Goal: Task Accomplishment & Management: Use online tool/utility

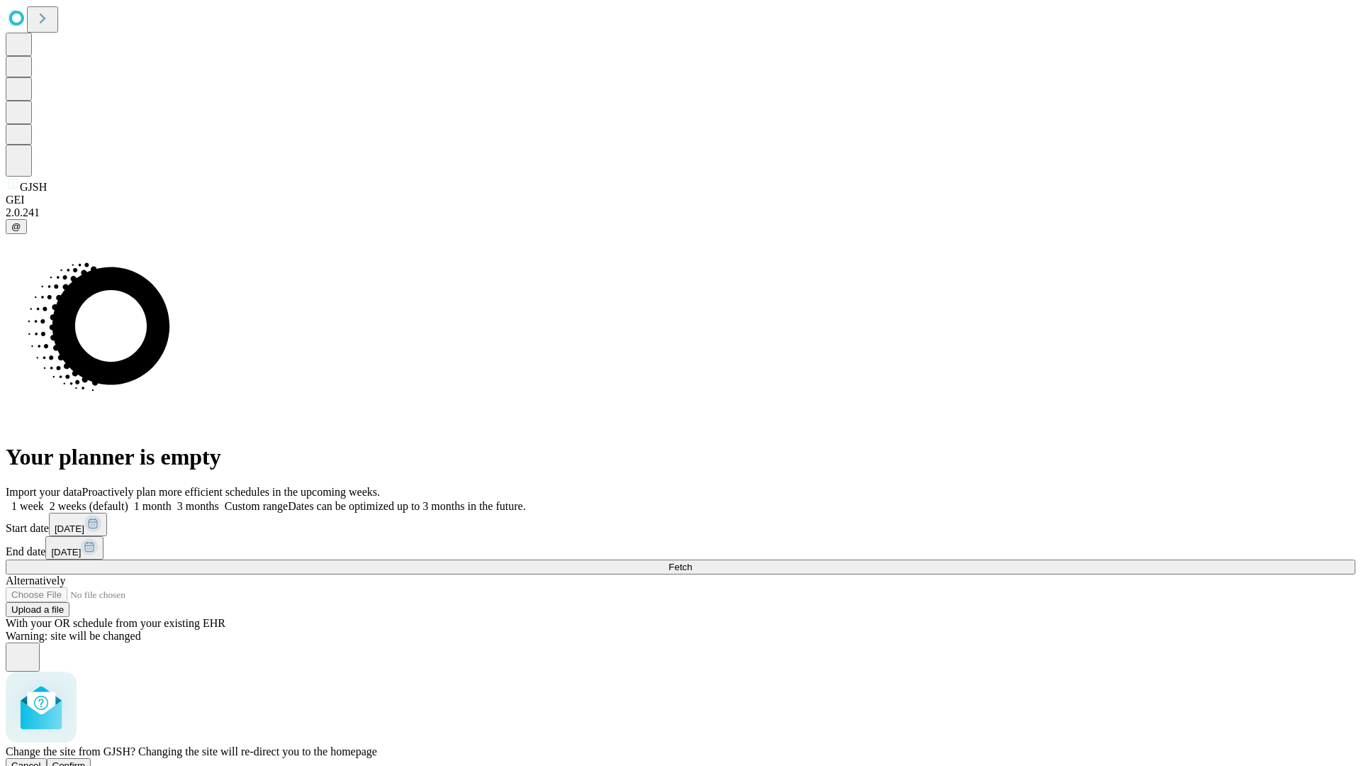
click at [86, 760] on span "Confirm" at bounding box center [68, 765] width 33 height 11
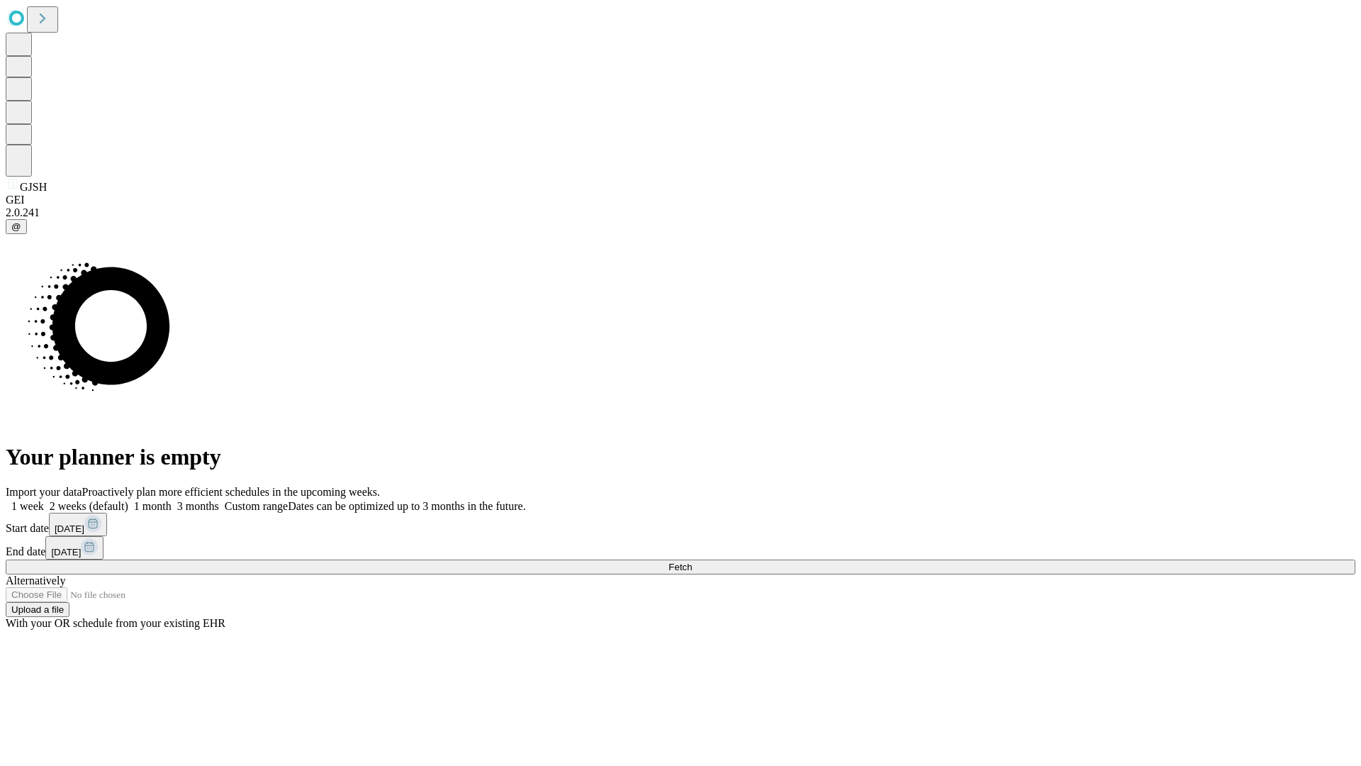
click at [44, 500] on label "1 week" at bounding box center [25, 506] width 38 height 12
click at [692, 562] on span "Fetch" at bounding box center [680, 567] width 23 height 11
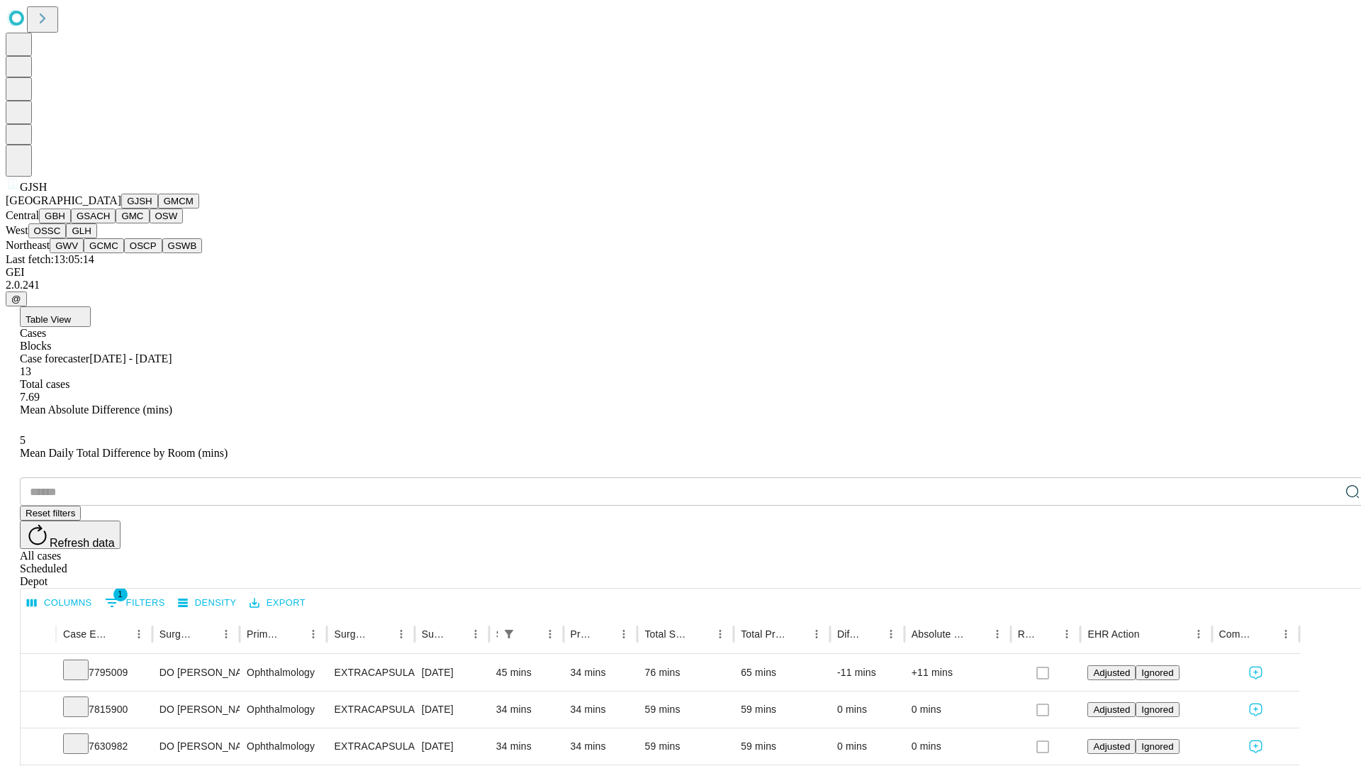
click at [158, 208] on button "GMCM" at bounding box center [178, 201] width 41 height 15
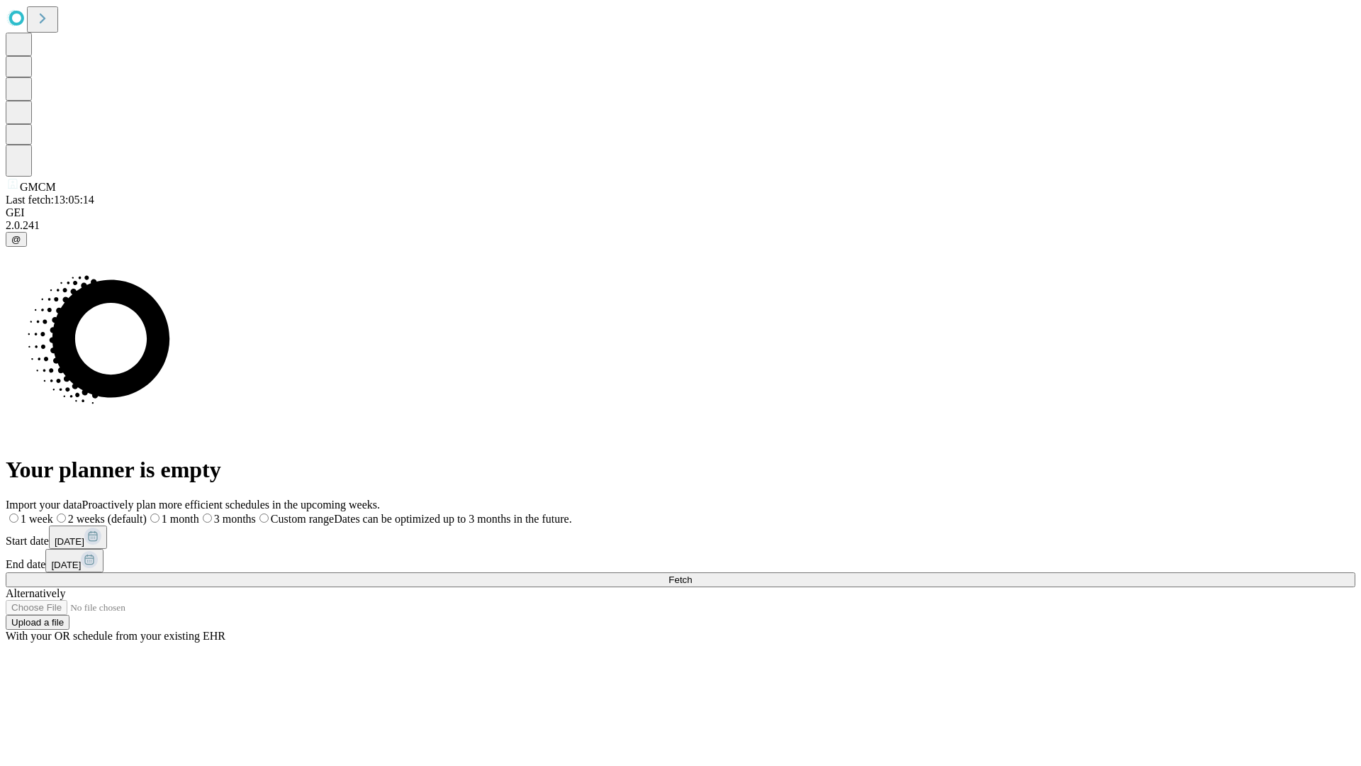
click at [692, 574] on span "Fetch" at bounding box center [680, 579] width 23 height 11
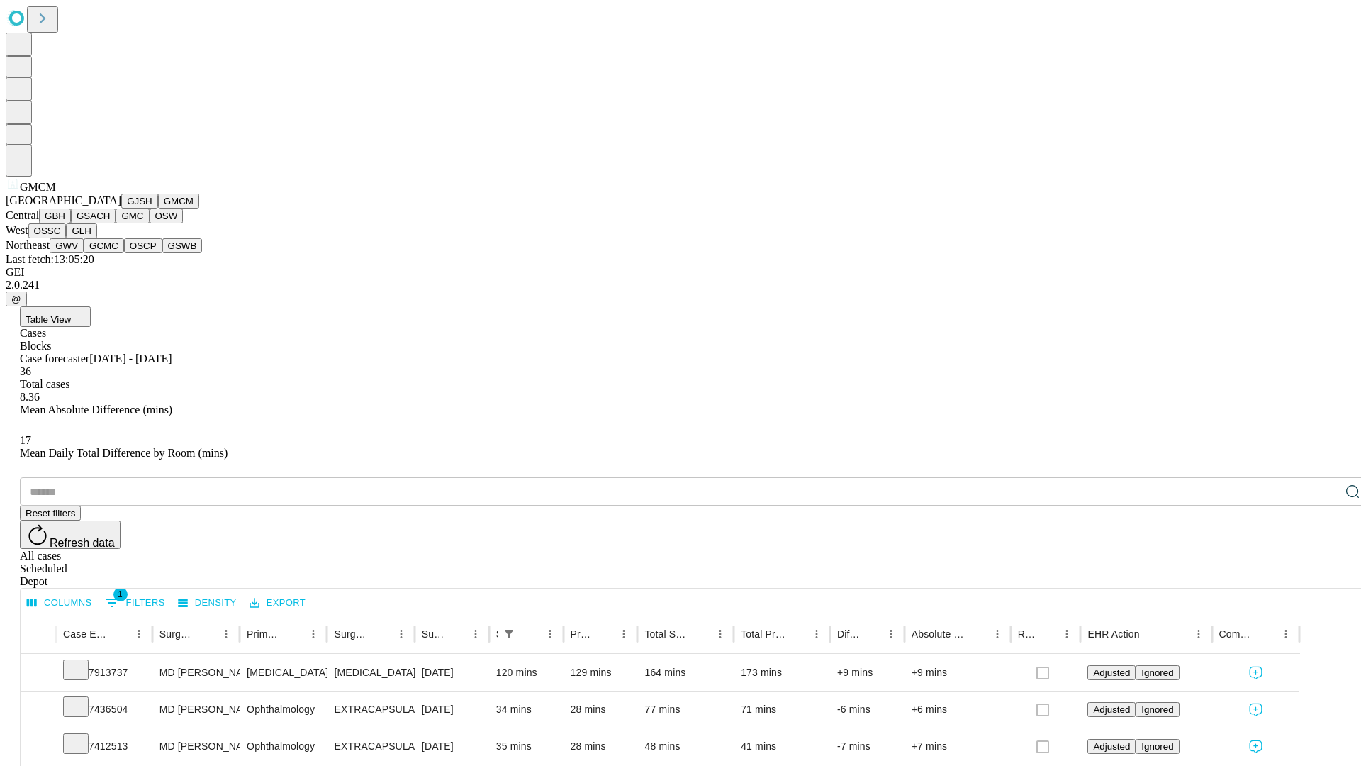
click at [71, 223] on button "GBH" at bounding box center [55, 215] width 32 height 15
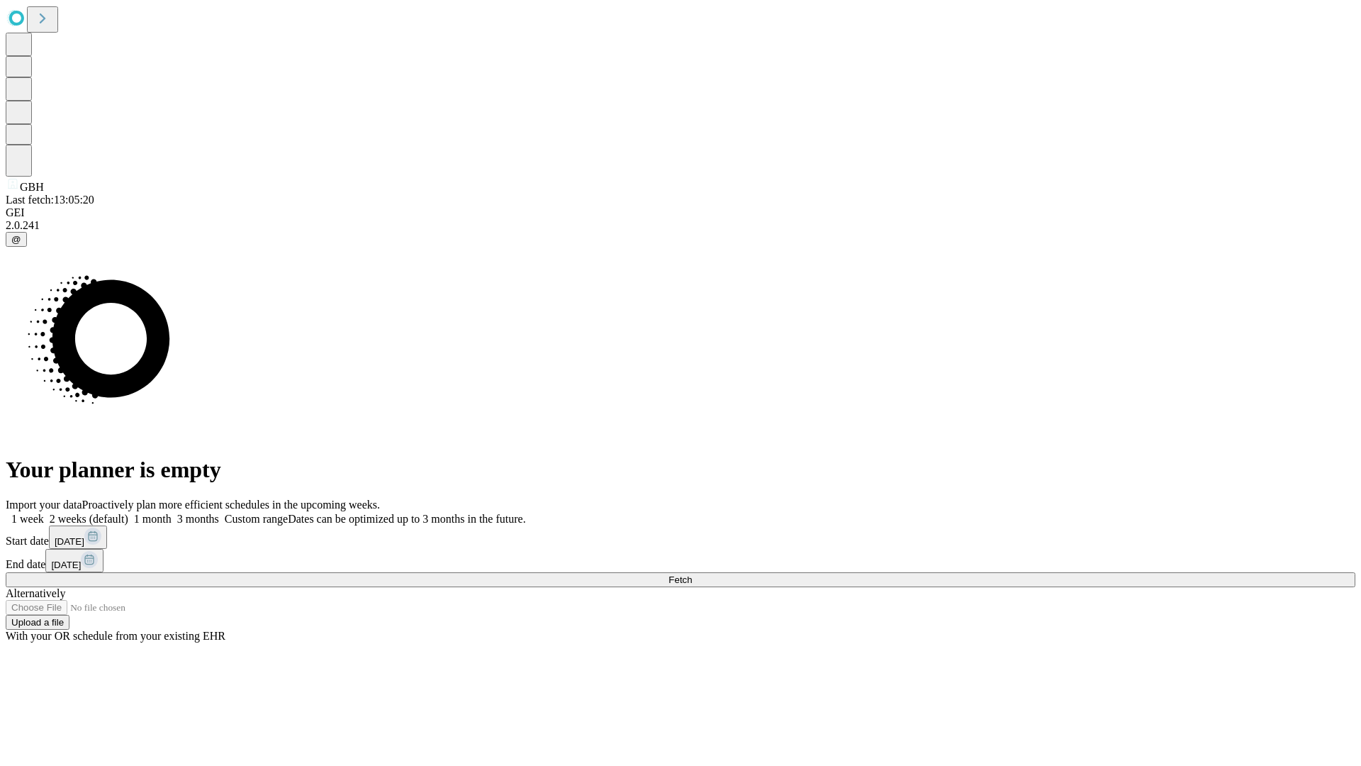
click at [692, 574] on span "Fetch" at bounding box center [680, 579] width 23 height 11
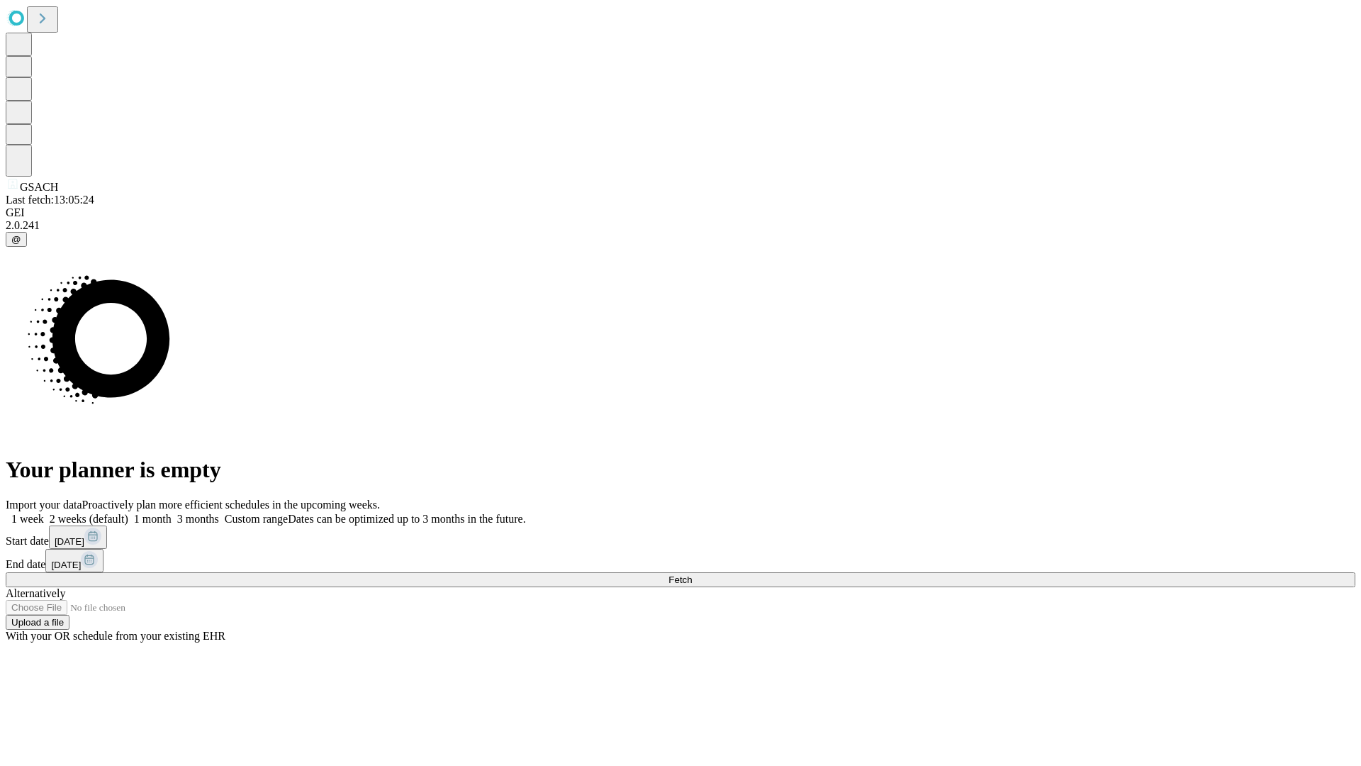
click at [44, 513] on label "1 week" at bounding box center [25, 519] width 38 height 12
click at [692, 574] on span "Fetch" at bounding box center [680, 579] width 23 height 11
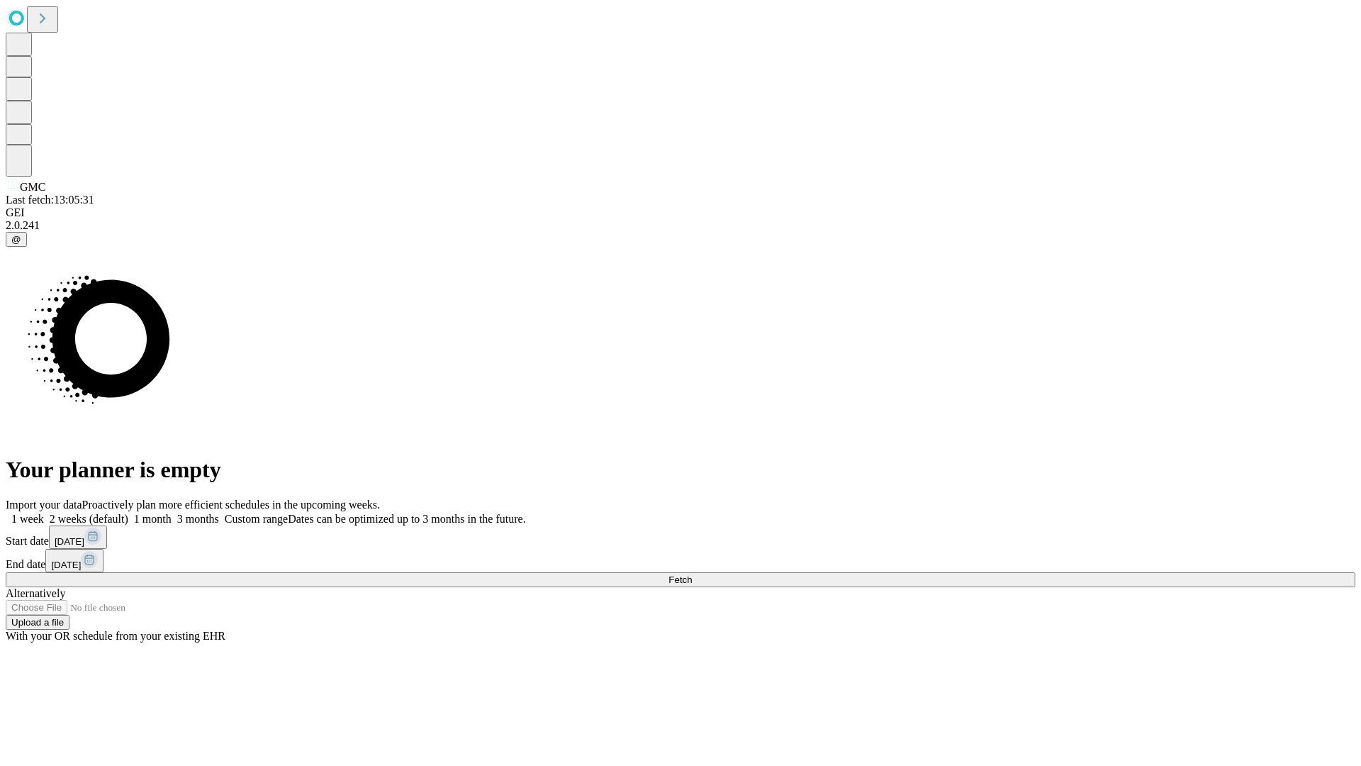
click at [44, 513] on label "1 week" at bounding box center [25, 519] width 38 height 12
click at [692, 574] on span "Fetch" at bounding box center [680, 579] width 23 height 11
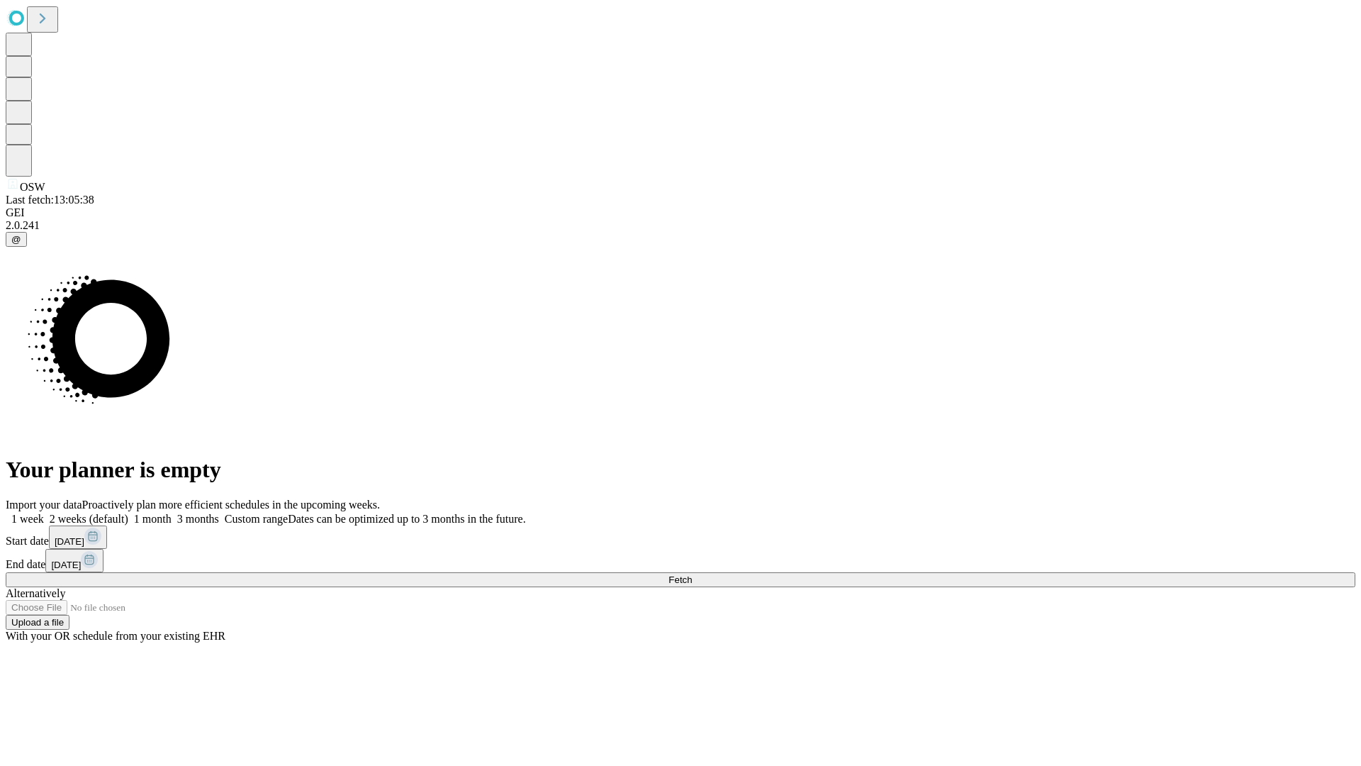
click at [692, 574] on span "Fetch" at bounding box center [680, 579] width 23 height 11
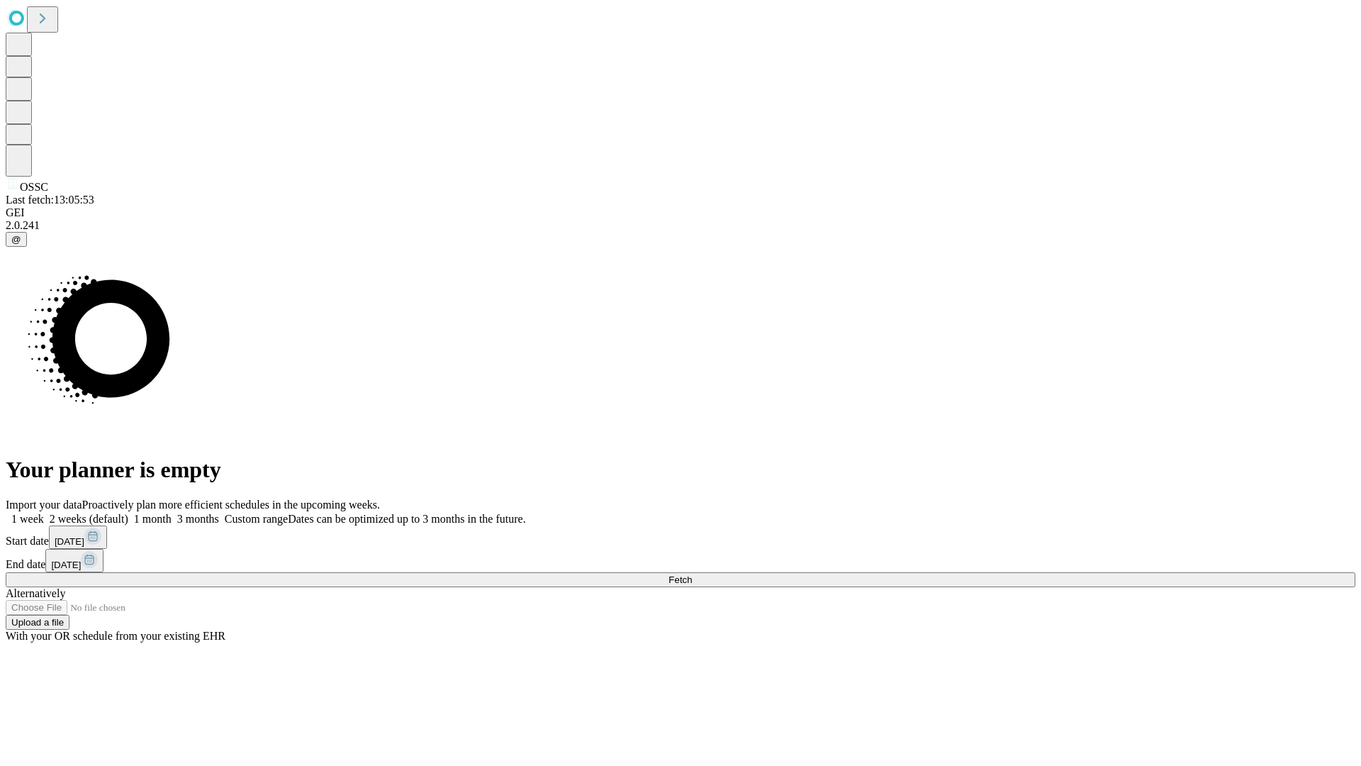
click at [44, 513] on label "1 week" at bounding box center [25, 519] width 38 height 12
click at [692, 574] on span "Fetch" at bounding box center [680, 579] width 23 height 11
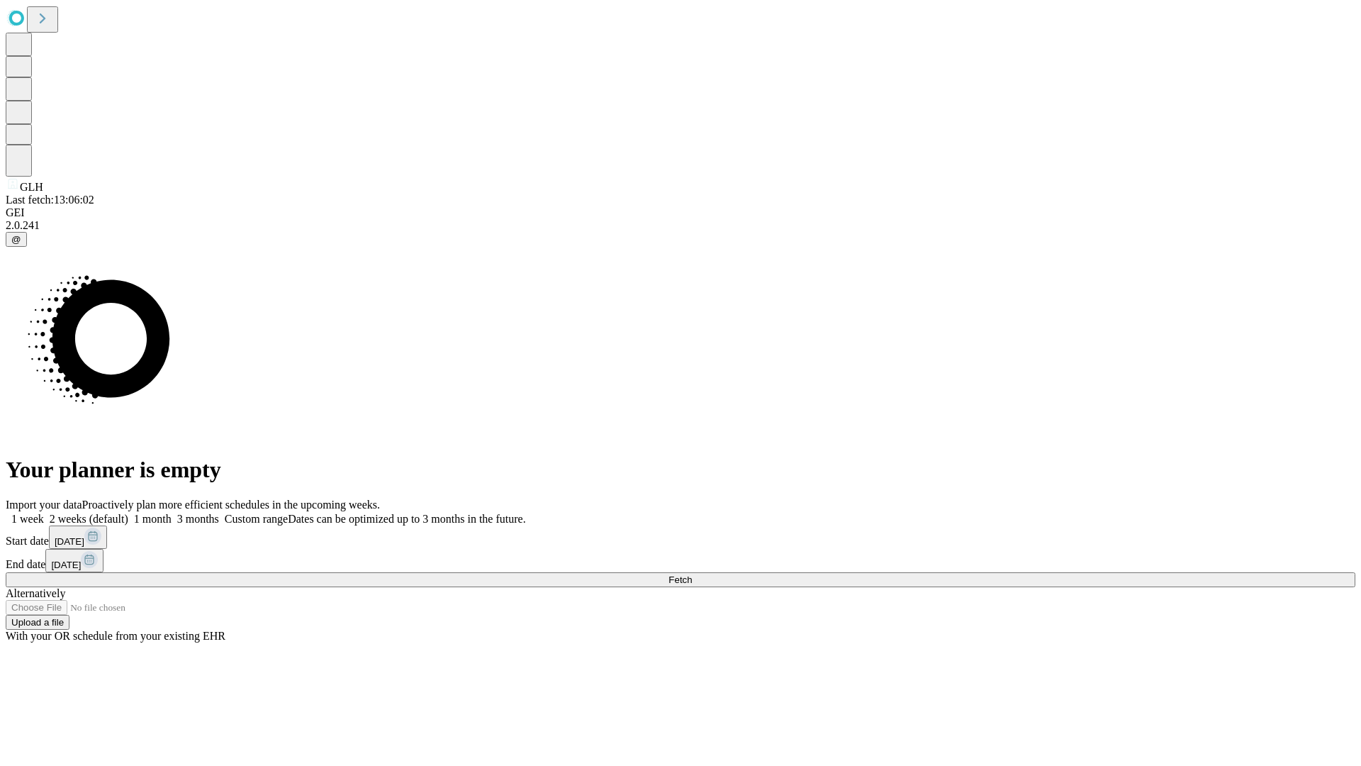
click at [44, 513] on label "1 week" at bounding box center [25, 519] width 38 height 12
click at [692, 574] on span "Fetch" at bounding box center [680, 579] width 23 height 11
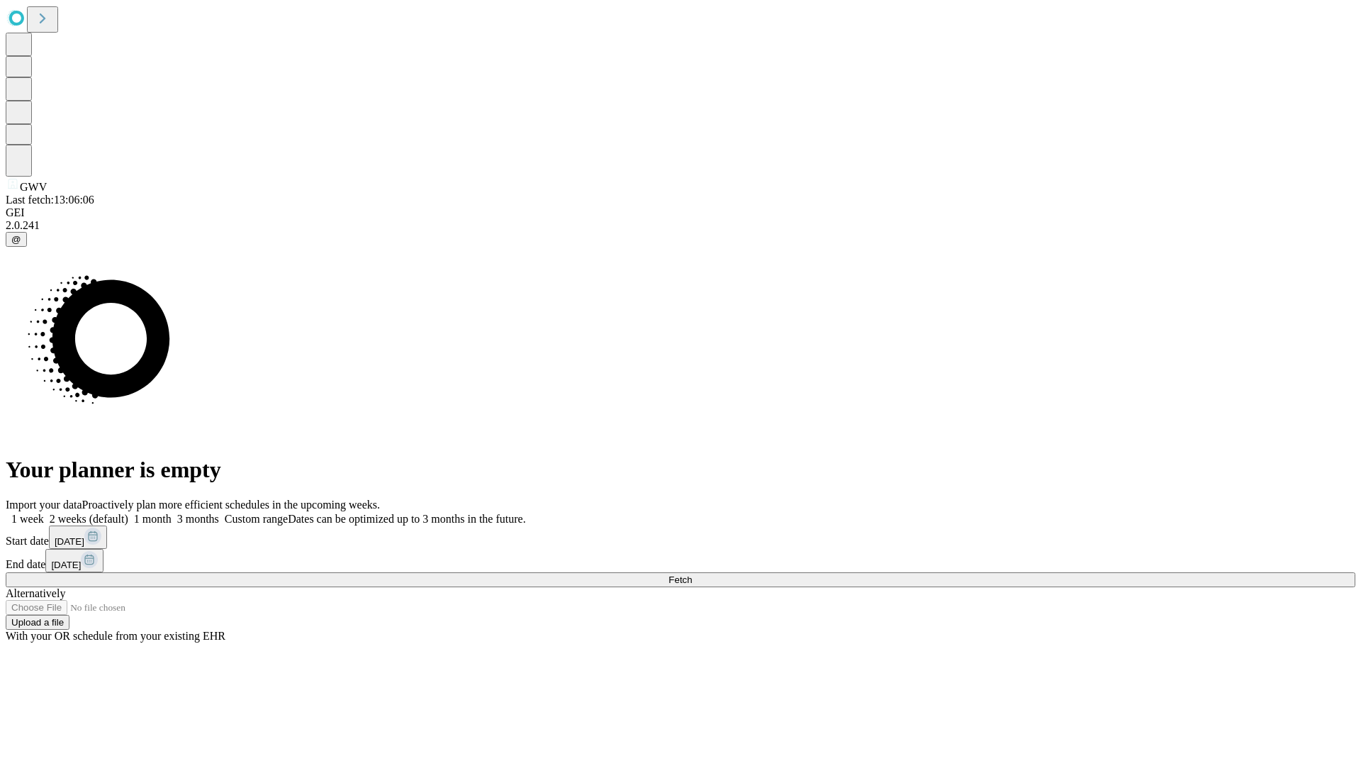
click at [44, 513] on label "1 week" at bounding box center [25, 519] width 38 height 12
click at [692, 574] on span "Fetch" at bounding box center [680, 579] width 23 height 11
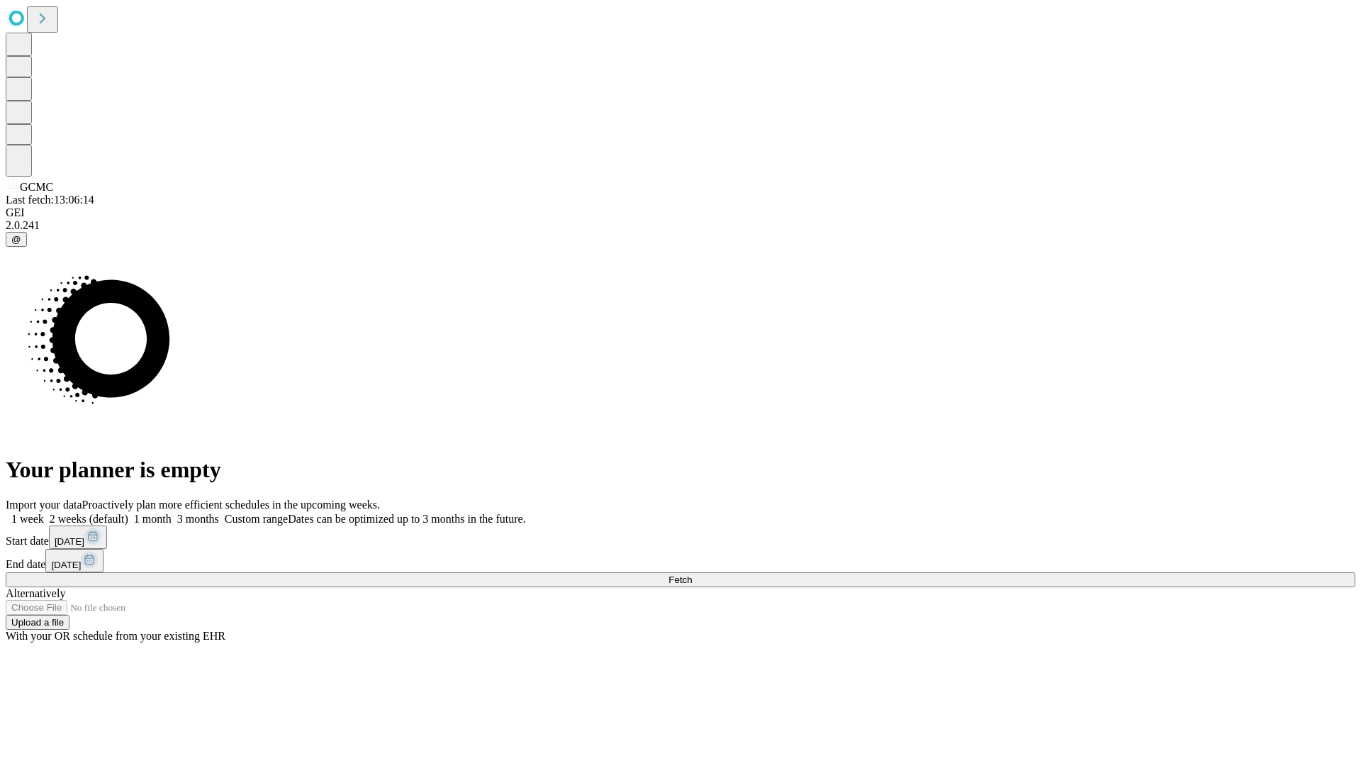
click at [44, 513] on label "1 week" at bounding box center [25, 519] width 38 height 12
click at [692, 574] on span "Fetch" at bounding box center [680, 579] width 23 height 11
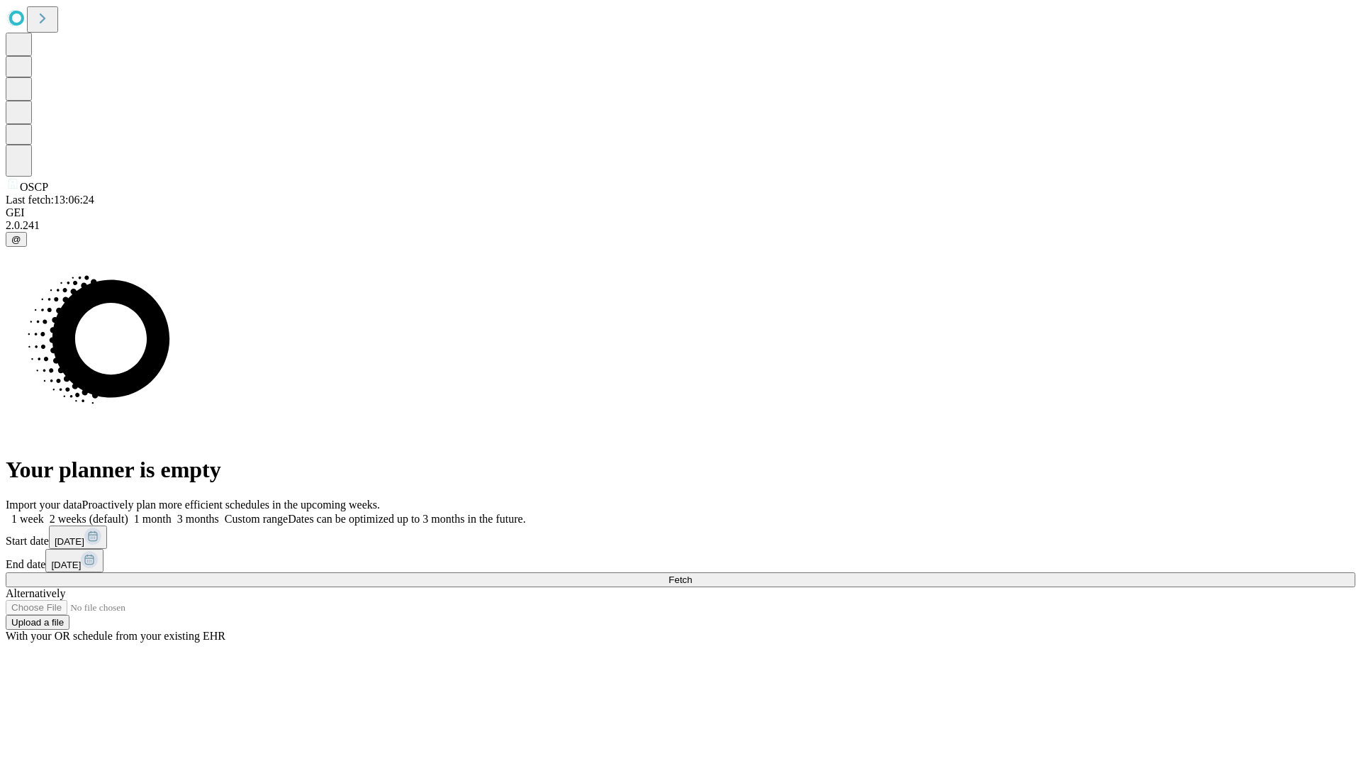
click at [44, 513] on label "1 week" at bounding box center [25, 519] width 38 height 12
click at [692, 574] on span "Fetch" at bounding box center [680, 579] width 23 height 11
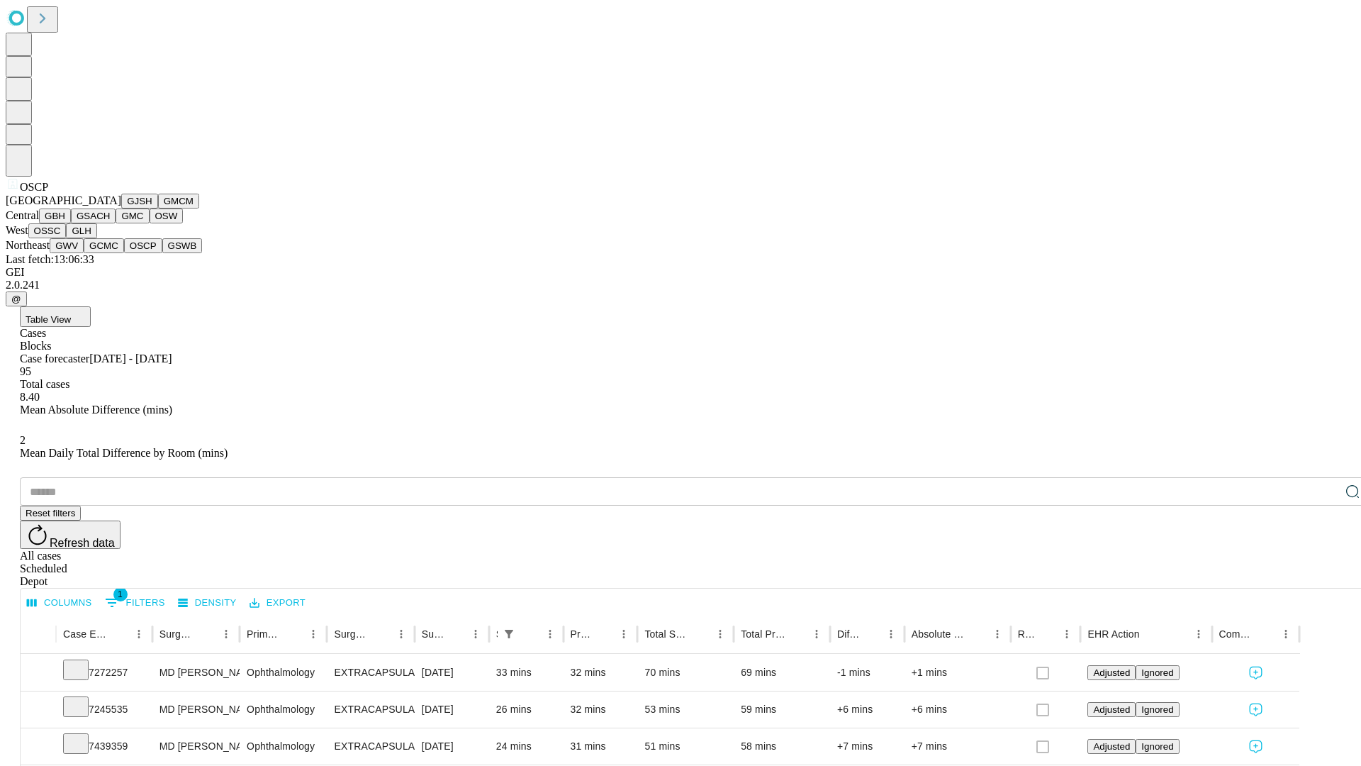
click at [162, 253] on button "GSWB" at bounding box center [182, 245] width 40 height 15
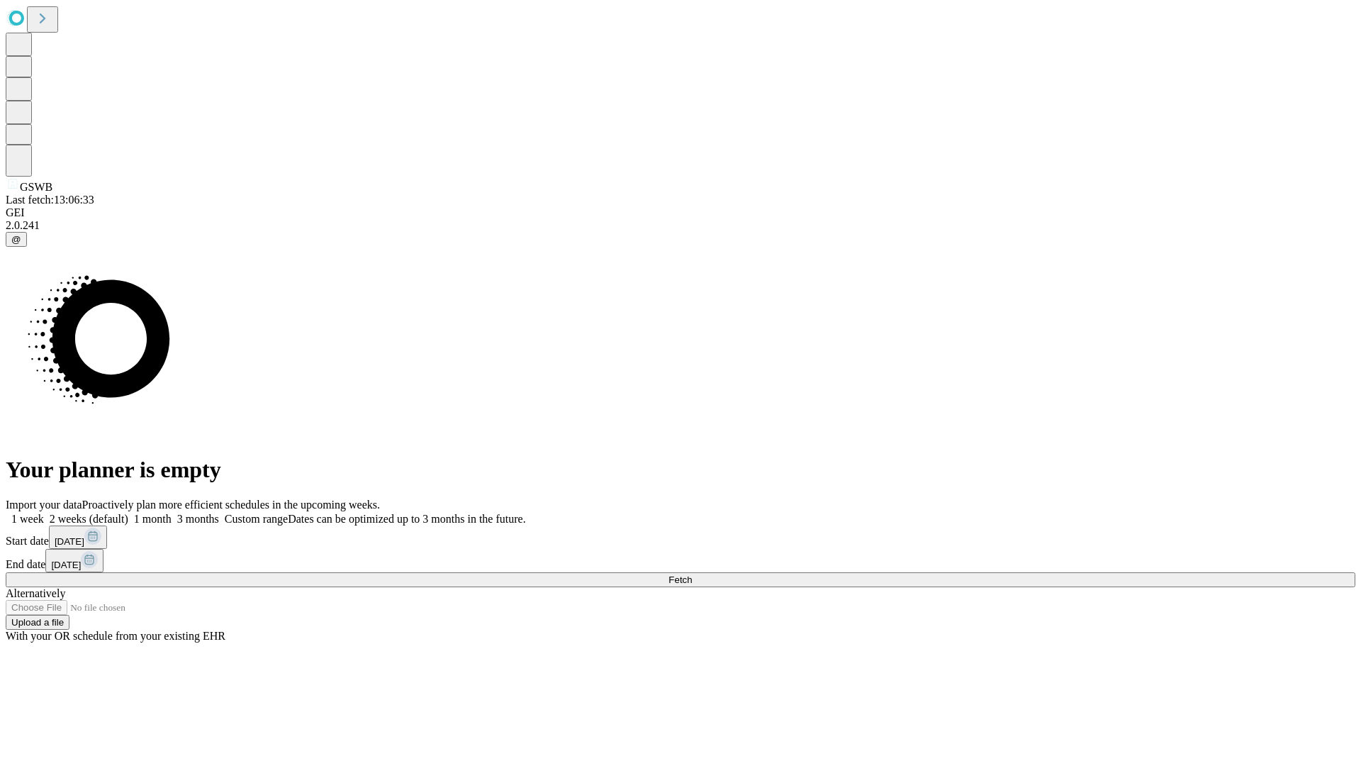
click at [44, 513] on label "1 week" at bounding box center [25, 519] width 38 height 12
click at [692, 574] on span "Fetch" at bounding box center [680, 579] width 23 height 11
